Goal: Check status: Check status

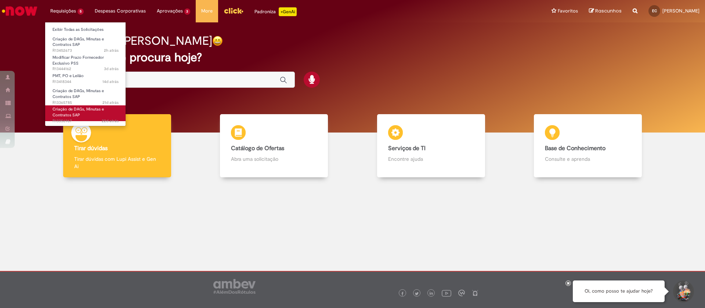
click at [84, 110] on span "Criação de DAGs, Minutas e Contratos SAP" at bounding box center [77, 111] width 51 height 11
click at [70, 108] on span "Criação de DAGs, Minutas e Contratos SAP" at bounding box center [77, 111] width 51 height 11
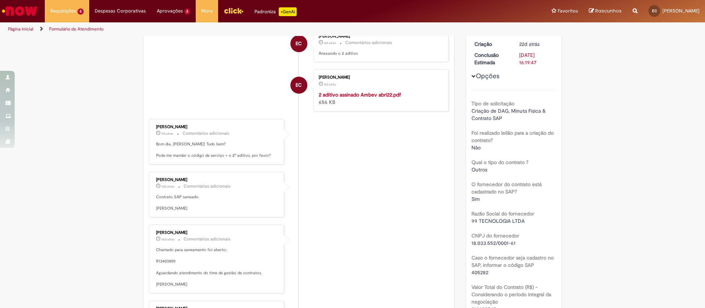
scroll to position [152, 0]
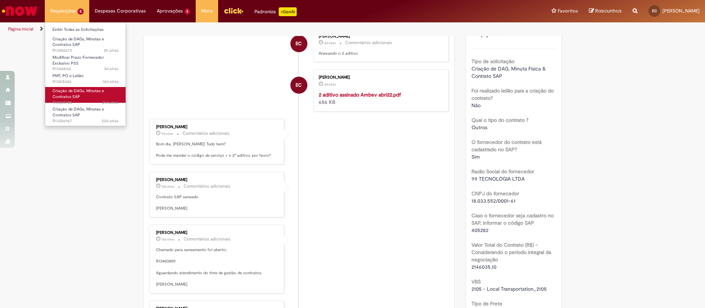
click at [72, 95] on span "Criação de DAGs, Minutas e Contratos SAP" at bounding box center [77, 93] width 51 height 11
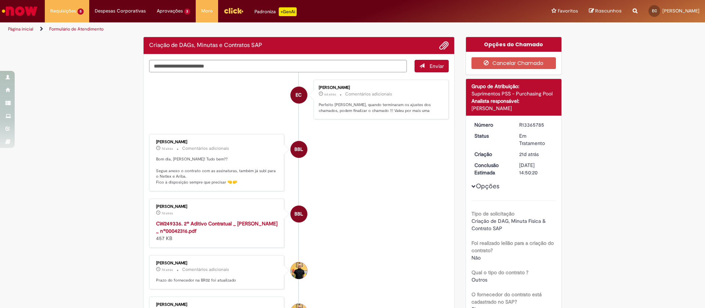
click at [362, 201] on li "BBL [PERSON_NAME] 7d atrás 7 dias atrás CW249336. 2º Aditivo Contratual _ [PERS…" at bounding box center [299, 223] width 300 height 49
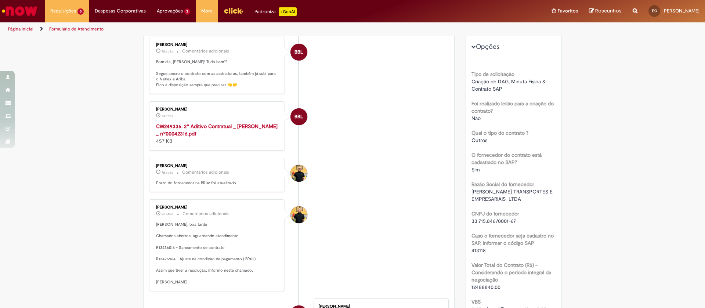
scroll to position [165, 0]
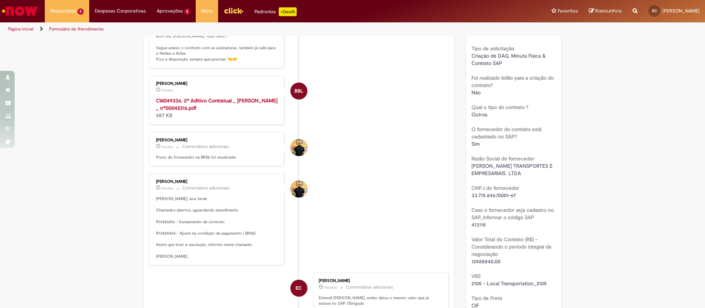
click at [164, 220] on p "[PERSON_NAME], boa tarde Chamados abertos, aguardando atendimento R13426016 - S…" at bounding box center [217, 228] width 122 height 64
copy p "R13426016"
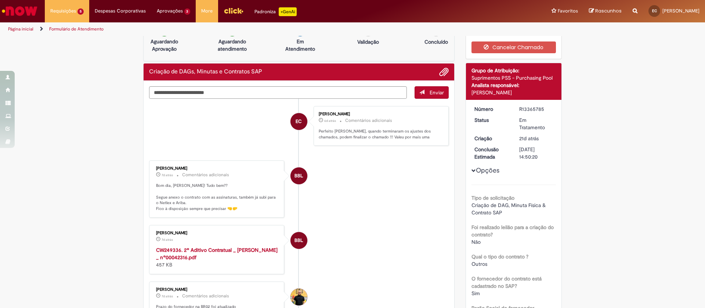
scroll to position [0, 0]
